Goal: Find specific page/section: Find specific page/section

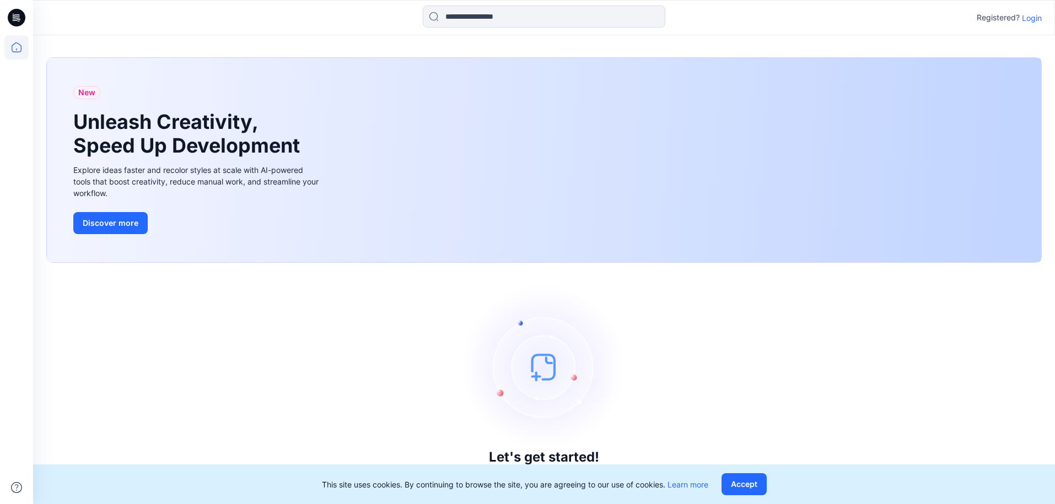
click at [1033, 18] on p "Login" at bounding box center [1032, 18] width 20 height 12
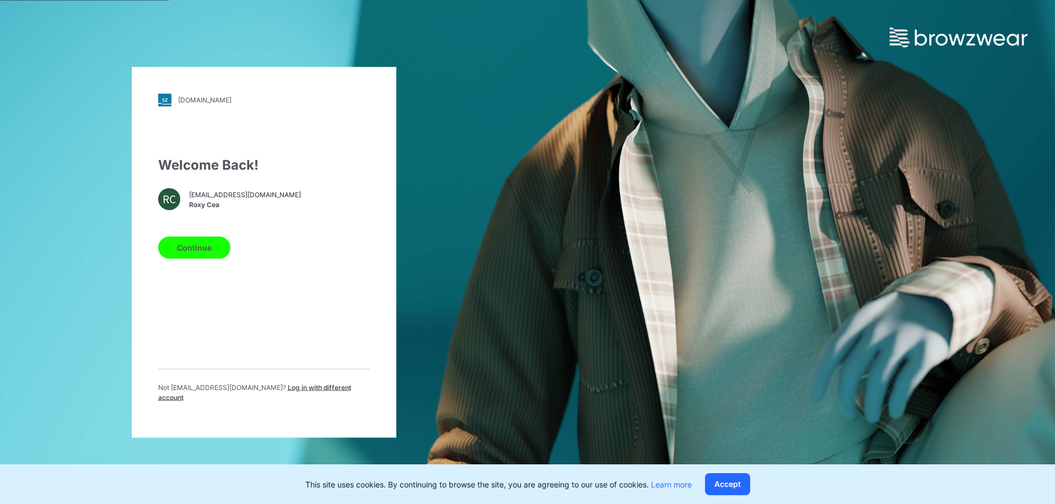
click at [206, 247] on button "Continue" at bounding box center [194, 247] width 72 height 22
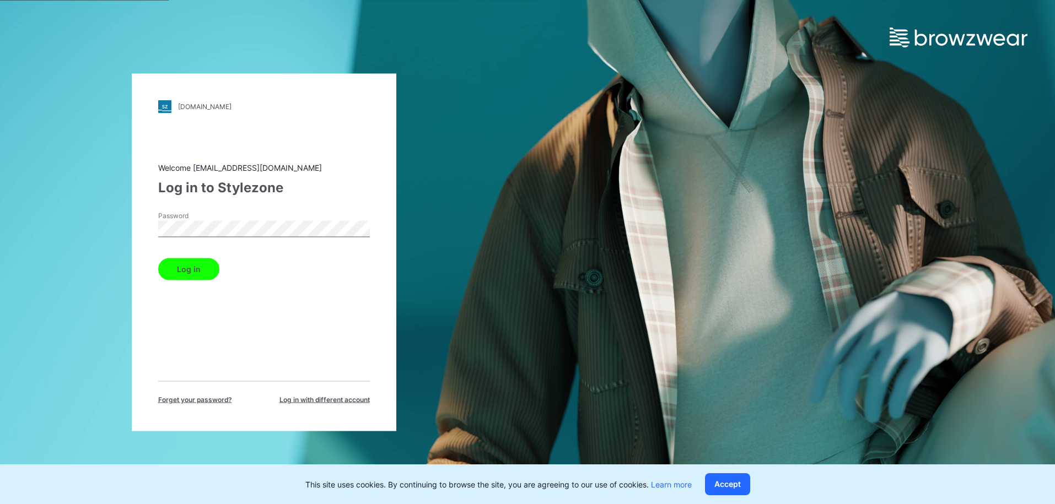
click at [180, 284] on div "Welcome roxy.cea@nordstrom.com Log in to Stylezone Password Log in Forget your …" at bounding box center [264, 282] width 212 height 243
click at [193, 272] on button "Log in" at bounding box center [188, 269] width 61 height 22
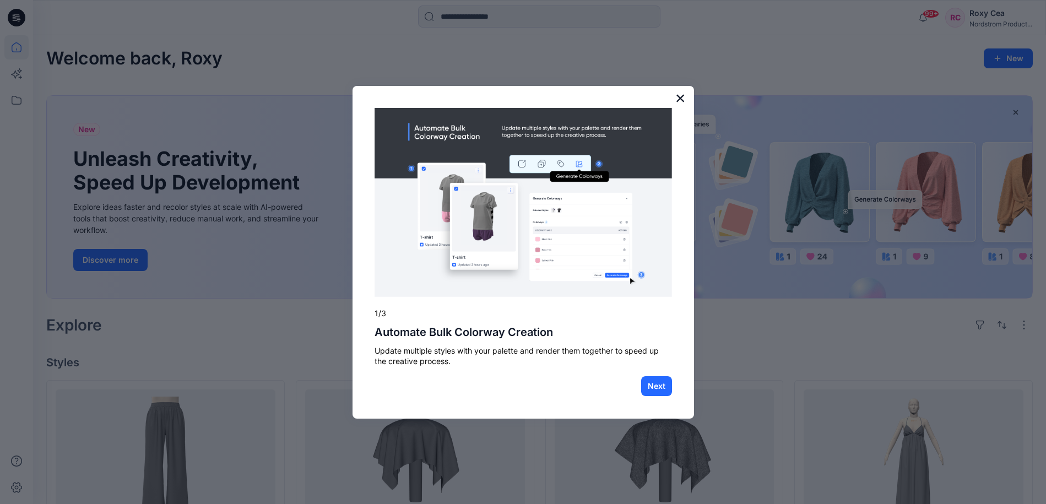
click at [676, 97] on button "×" at bounding box center [681, 98] width 10 height 18
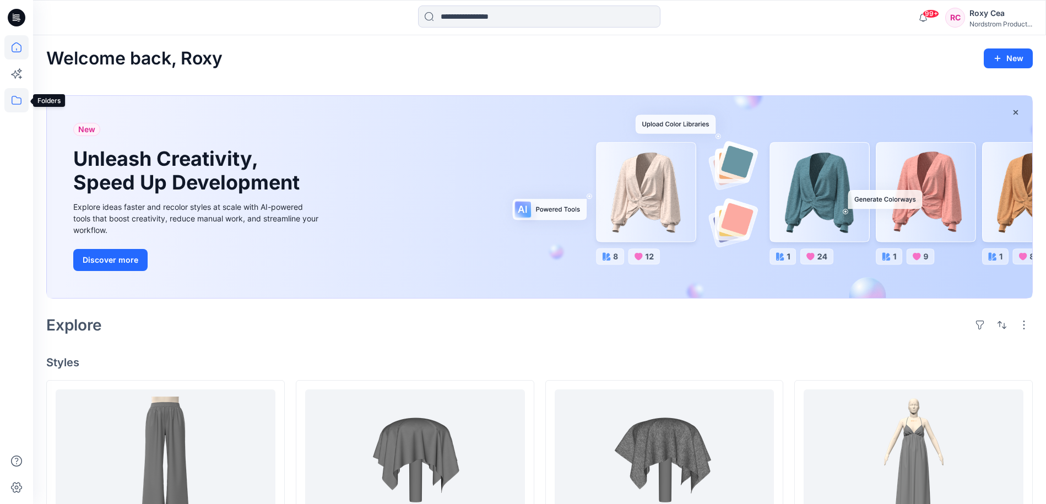
click at [25, 98] on icon at bounding box center [16, 100] width 24 height 24
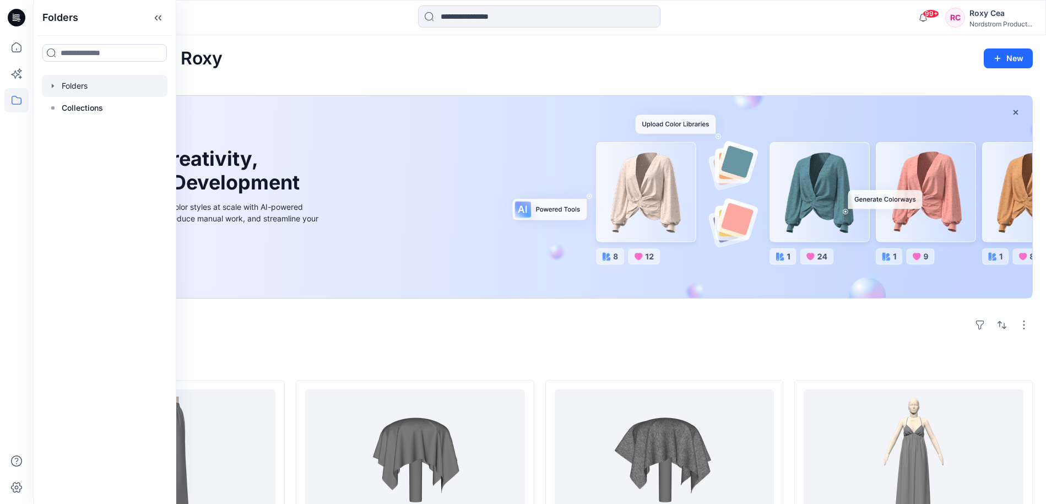
click at [60, 87] on div at bounding box center [105, 86] width 126 height 22
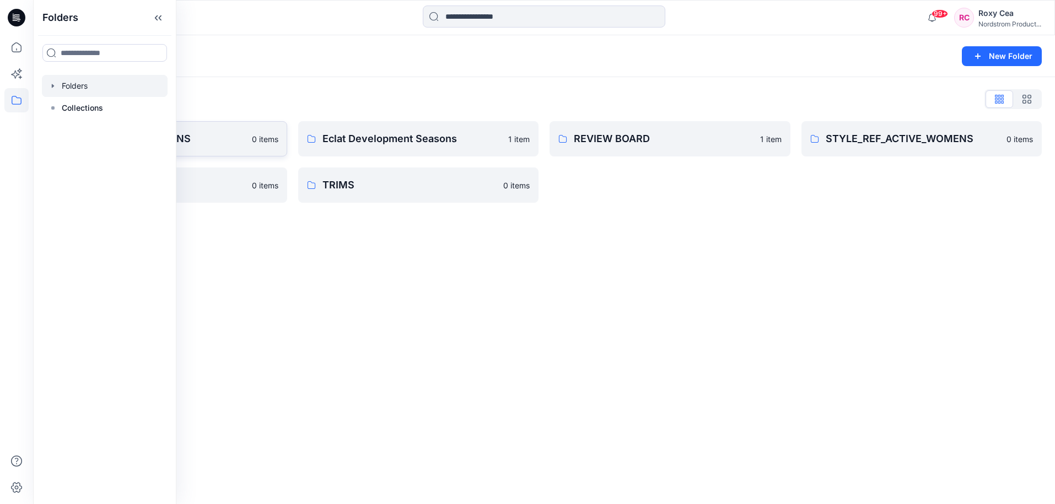
click at [222, 138] on p "Block Library - WOMENS" at bounding box center [158, 138] width 175 height 15
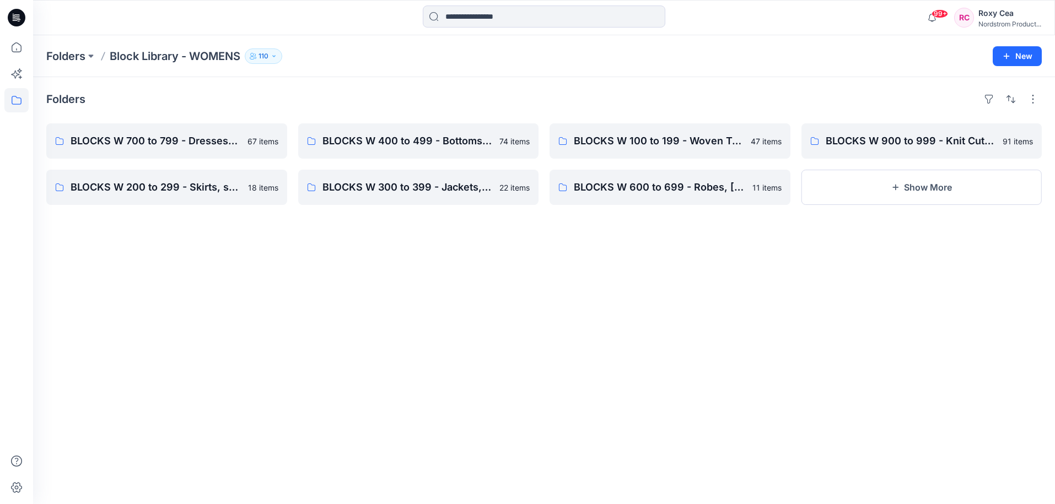
click at [277, 57] on icon "button" at bounding box center [274, 56] width 7 height 7
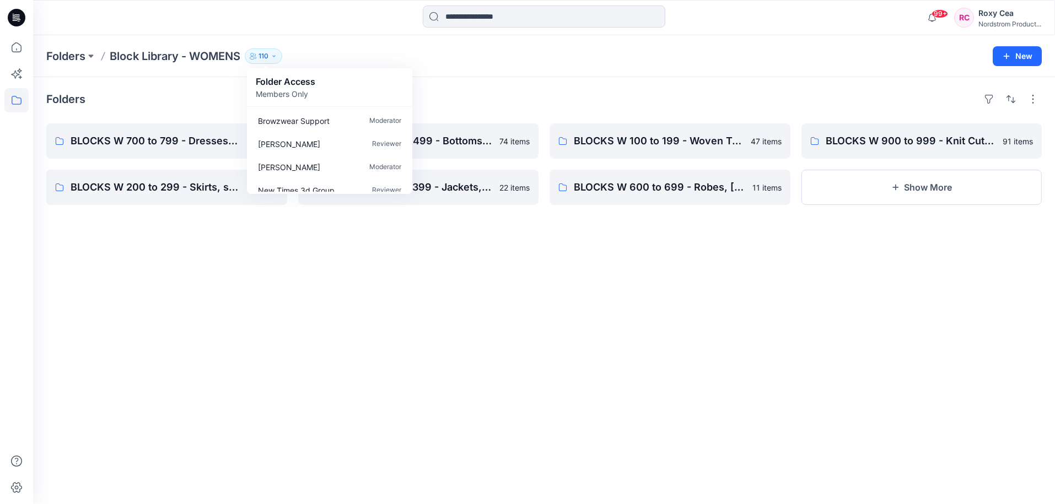
click at [371, 337] on div "Folders BLOCKS W 700 to 799 - Dresses, Cami's, Gowns, Chemise 67 items BLOCKS W…" at bounding box center [544, 290] width 1022 height 427
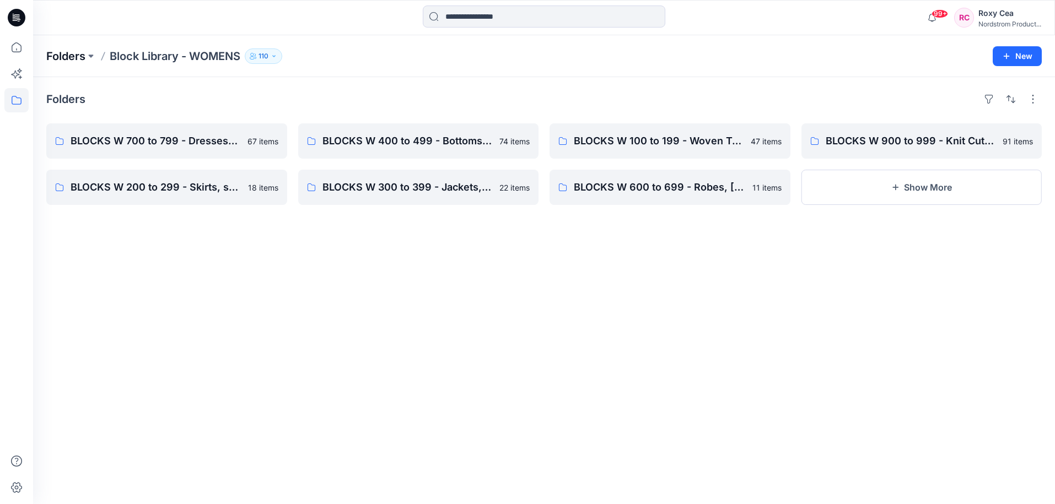
click at [79, 57] on p "Folders" at bounding box center [65, 55] width 39 height 15
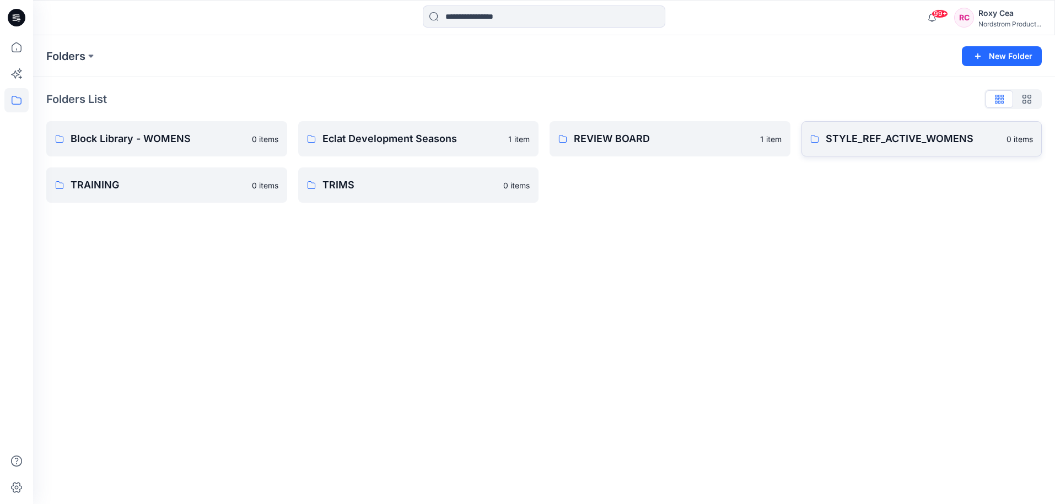
click at [927, 143] on p "STYLE_REF_ACTIVE_WOMENS" at bounding box center [912, 138] width 175 height 15
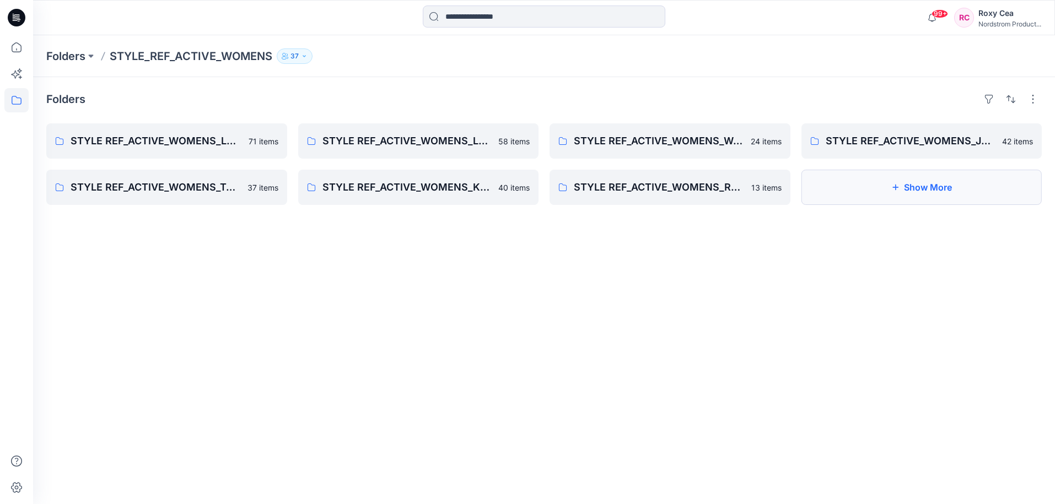
click at [925, 183] on button "Show More" at bounding box center [921, 187] width 241 height 35
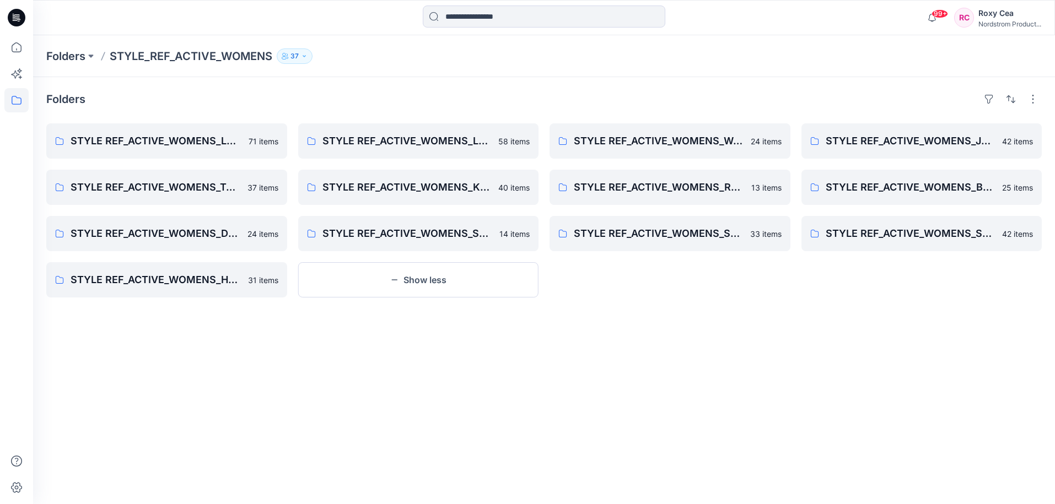
click at [18, 19] on icon at bounding box center [17, 18] width 18 height 18
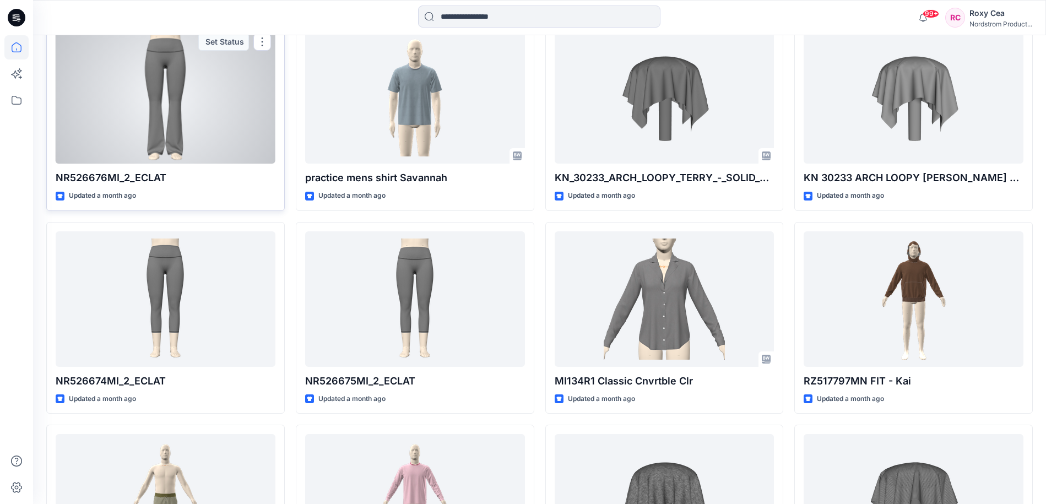
scroll to position [2205, 0]
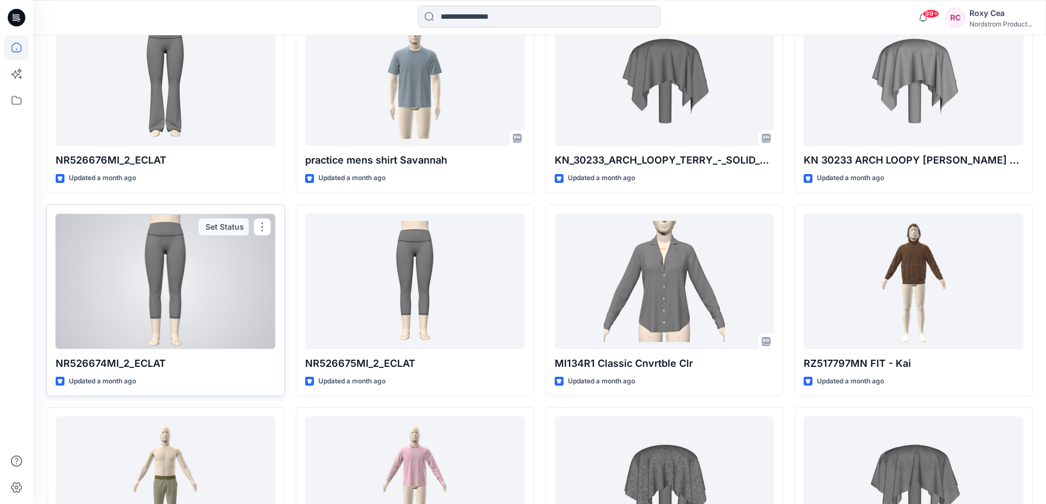
click at [217, 261] on div at bounding box center [166, 282] width 220 height 136
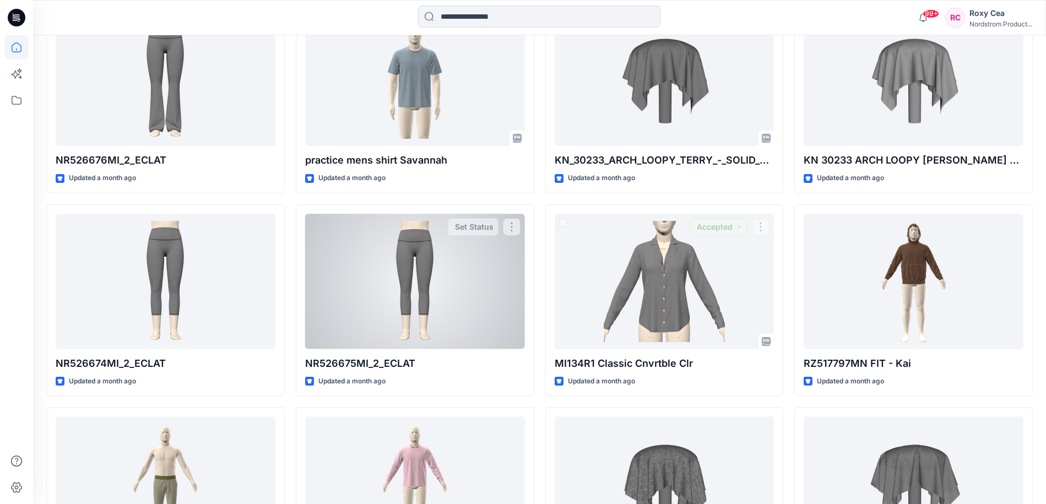
scroll to position [2207, 0]
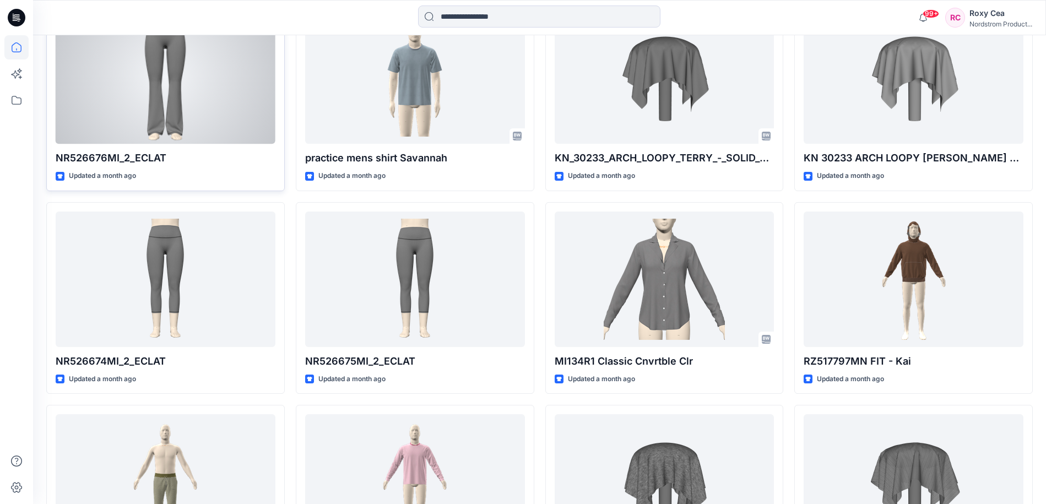
click at [203, 118] on div at bounding box center [166, 77] width 220 height 136
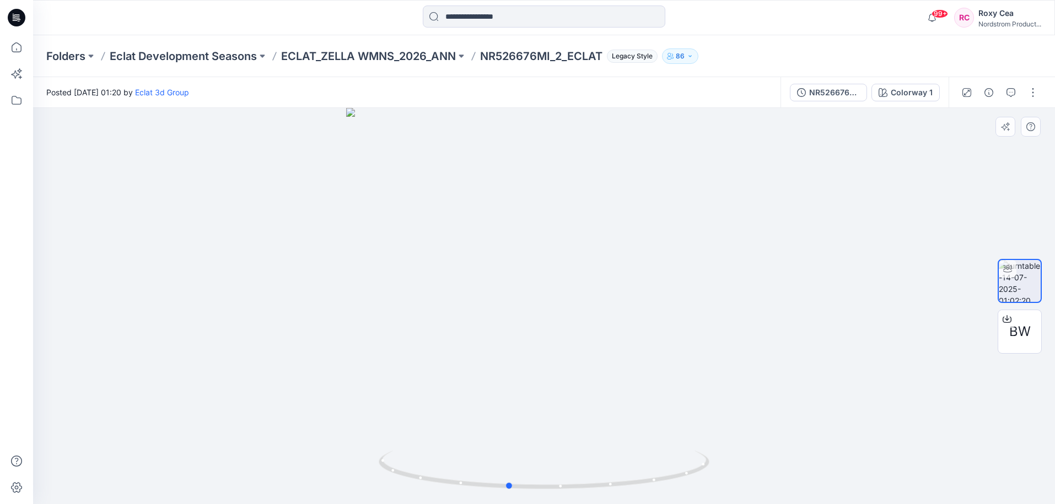
drag, startPoint x: 577, startPoint y: 322, endPoint x: 886, endPoint y: 298, distance: 309.5
click at [885, 298] on div at bounding box center [544, 306] width 1022 height 396
drag, startPoint x: 551, startPoint y: 213, endPoint x: 549, endPoint y: 301, distance: 88.2
click at [549, 301] on div at bounding box center [544, 306] width 1022 height 396
drag, startPoint x: 599, startPoint y: 482, endPoint x: 810, endPoint y: 405, distance: 224.2
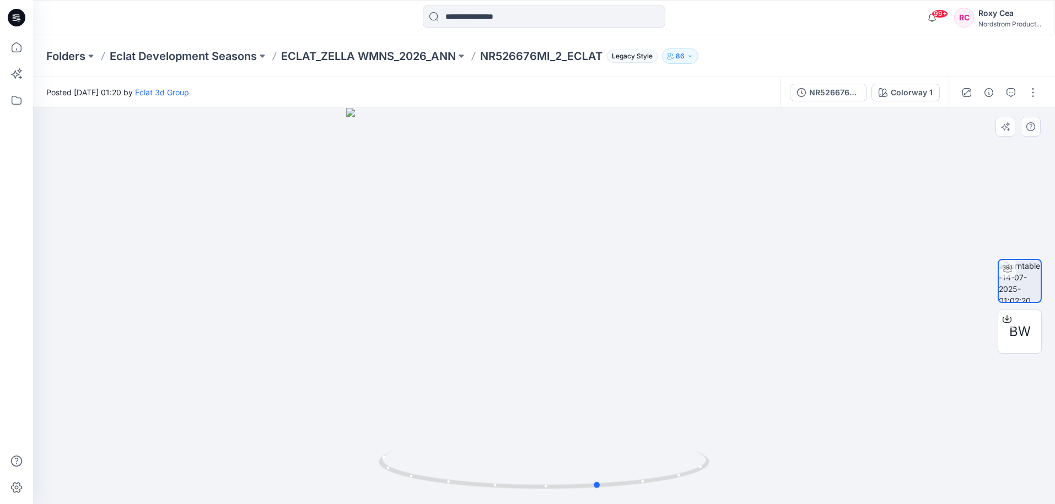
click at [807, 405] on div at bounding box center [544, 306] width 1022 height 396
